Goal: Transaction & Acquisition: Purchase product/service

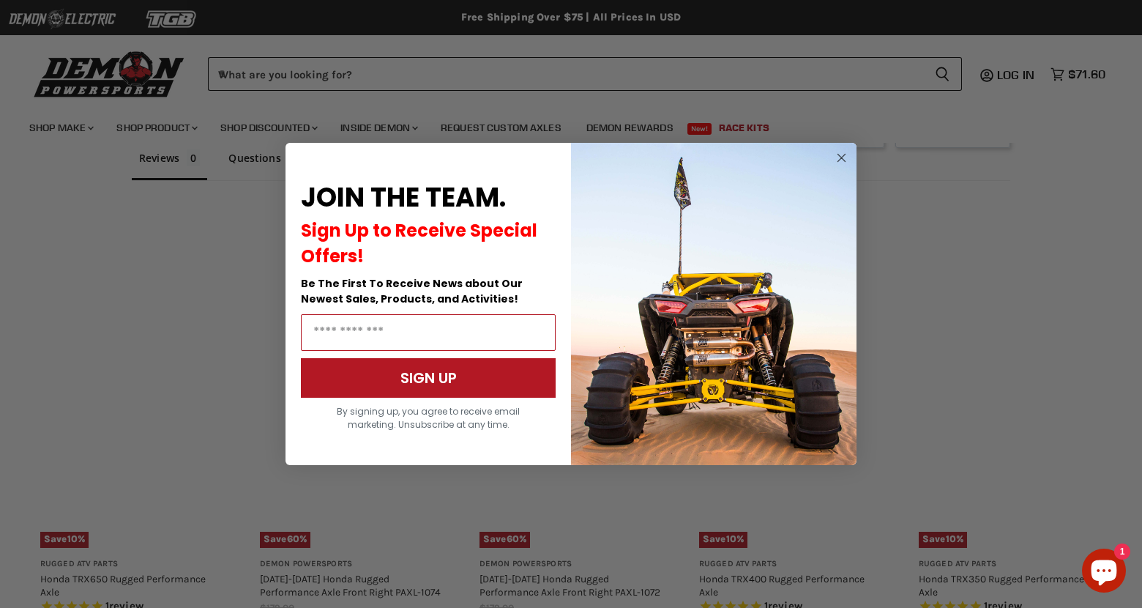
scroll to position [885, 0]
